Goal: Contribute content

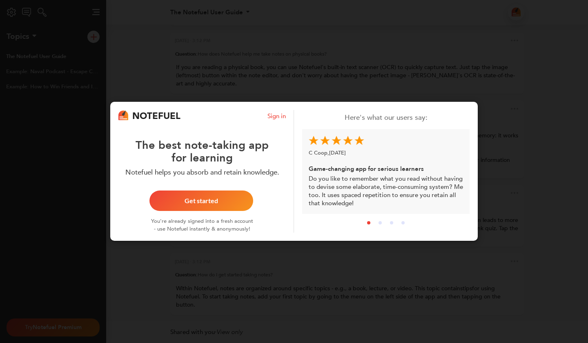
click at [225, 198] on div "Get started" at bounding box center [201, 201] width 84 height 7
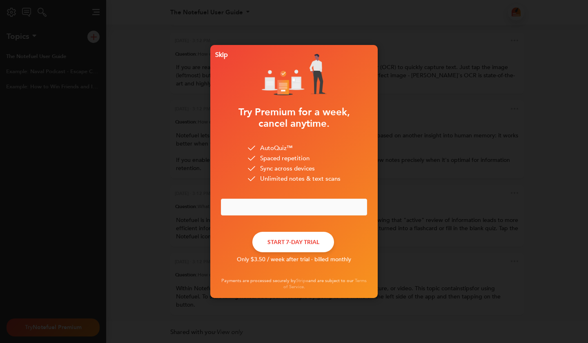
click at [219, 55] on div "Skip" at bounding box center [220, 55] width 16 height 6
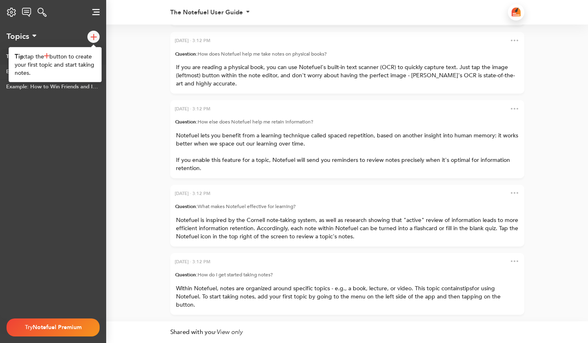
click at [91, 39] on img at bounding box center [94, 37] width 6 height 6
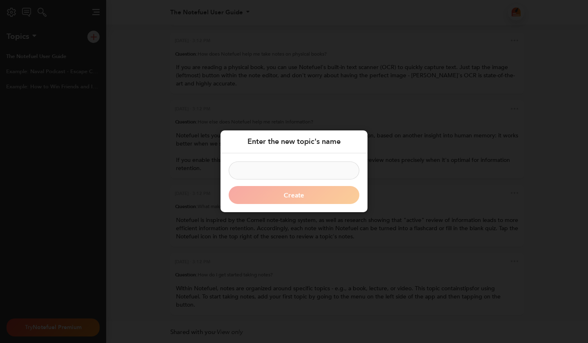
click at [275, 172] on input at bounding box center [294, 171] width 131 height 18
type input "N"
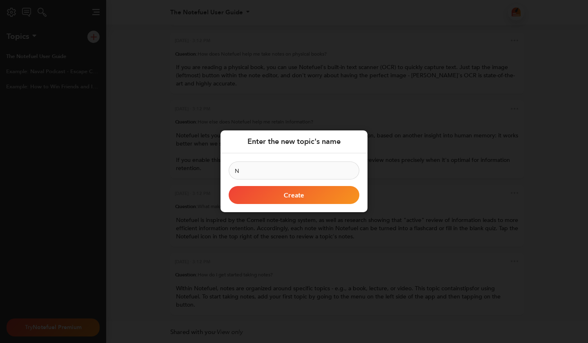
click button "Create" at bounding box center [294, 195] width 131 height 18
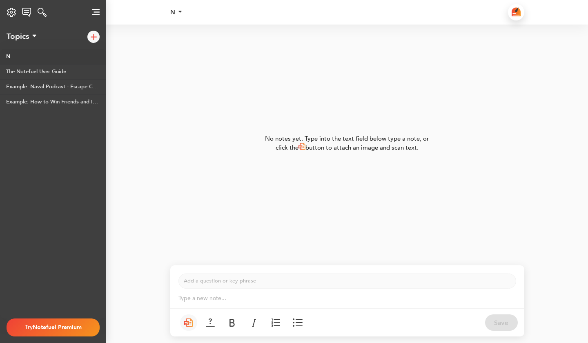
click at [514, 13] on img at bounding box center [516, 11] width 9 height 9
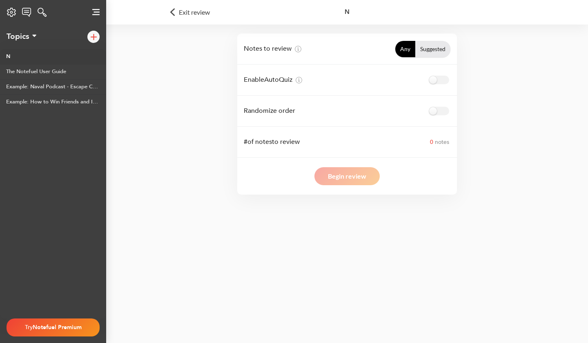
click at [521, 69] on div "Notes to review Any Suggested Enable AutoQuiz Randomize order # of notes to rev…" at bounding box center [347, 113] width 352 height 161
